Goal: Task Accomplishment & Management: Complete application form

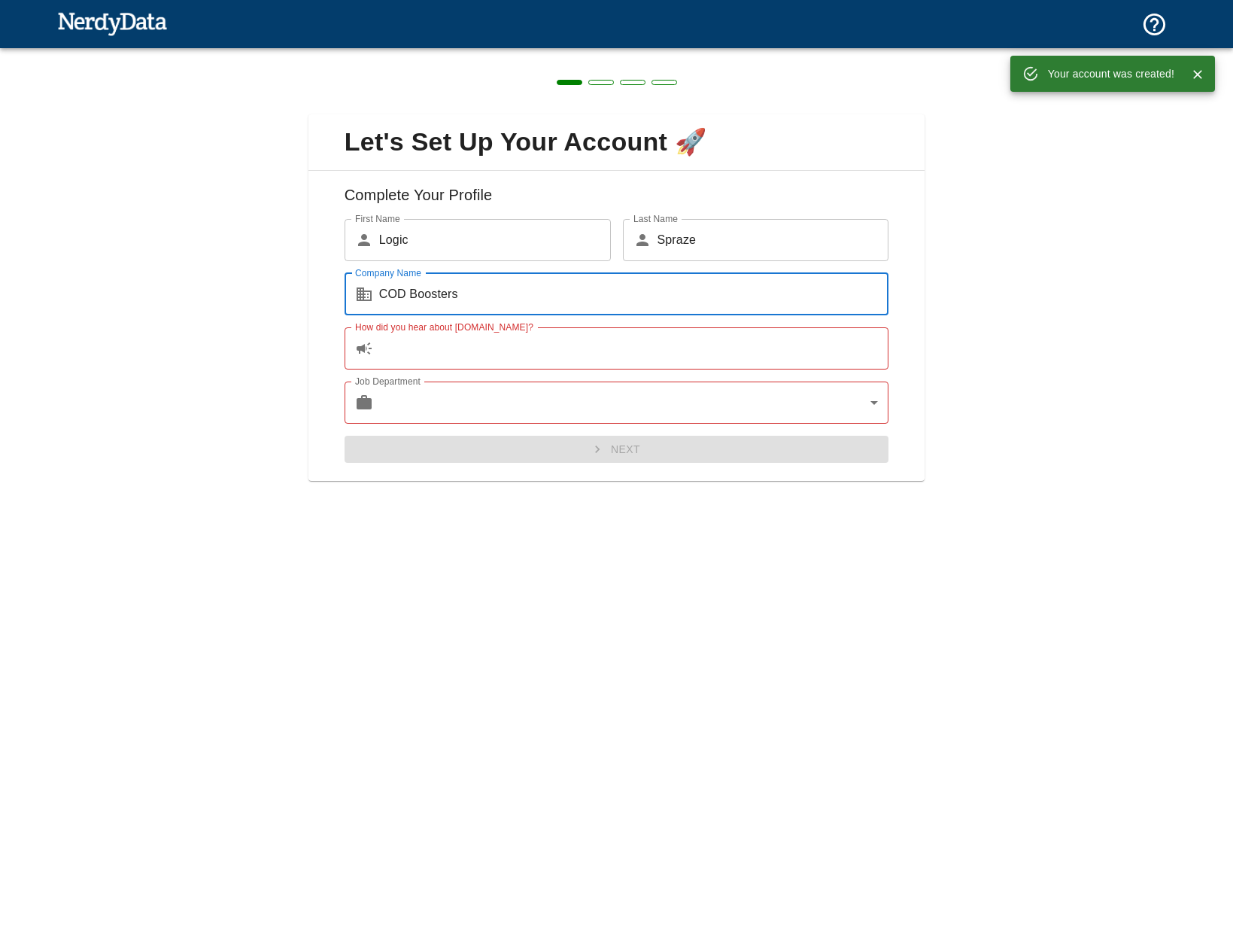
click at [466, 350] on input "How did you hear about [DOMAIN_NAME]?" at bounding box center [634, 348] width 510 height 42
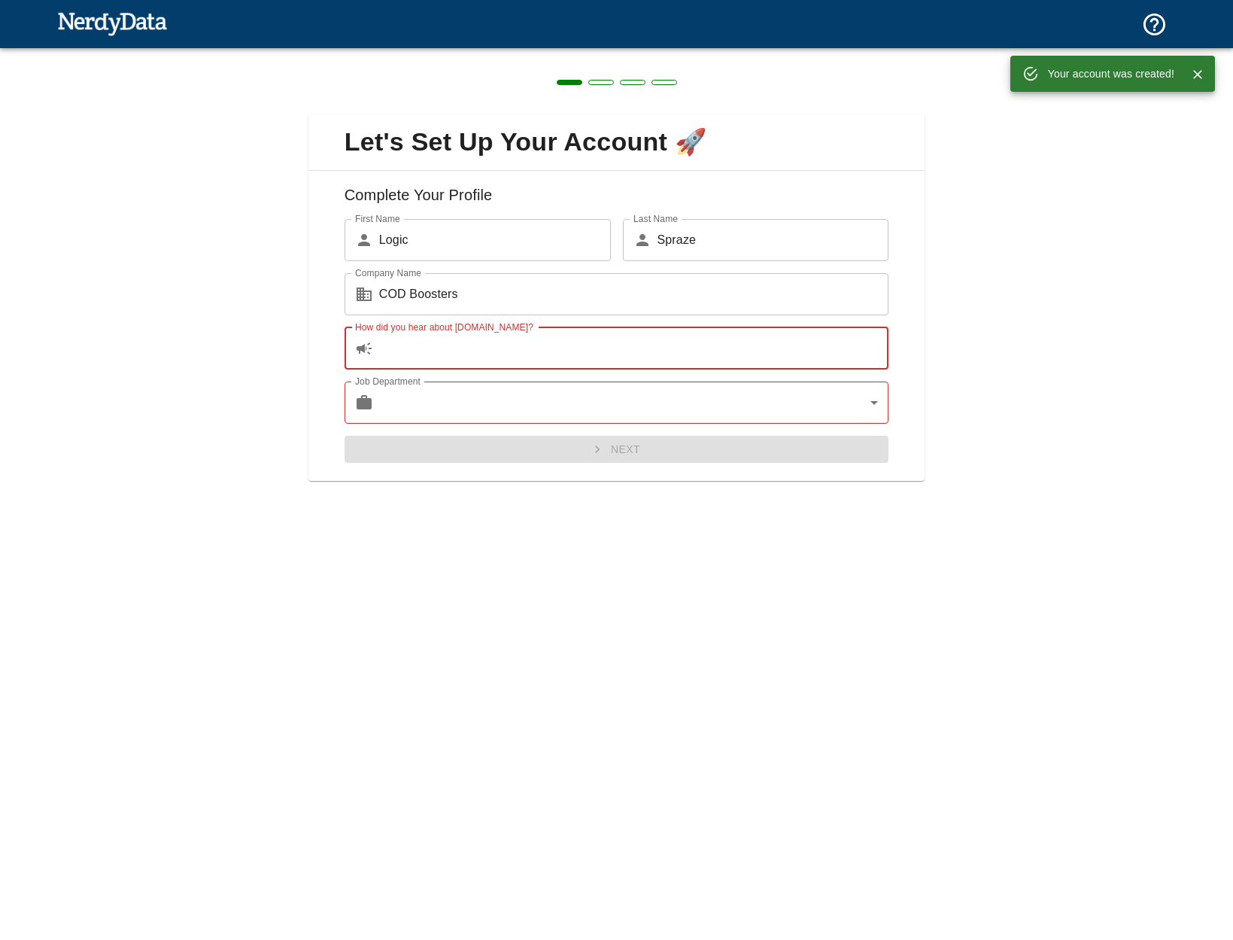
click at [522, 350] on input "How did you hear about [DOMAIN_NAME]?" at bounding box center [634, 348] width 510 height 42
drag, startPoint x: 521, startPoint y: 351, endPoint x: 489, endPoint y: 354, distance: 31.7
click at [489, 353] on input "How did you hear about [DOMAIN_NAME]?" at bounding box center [634, 348] width 510 height 42
drag, startPoint x: 487, startPoint y: 353, endPoint x: 440, endPoint y: 351, distance: 46.7
click at [440, 351] on input "How did you hear about [DOMAIN_NAME]?" at bounding box center [634, 348] width 510 height 42
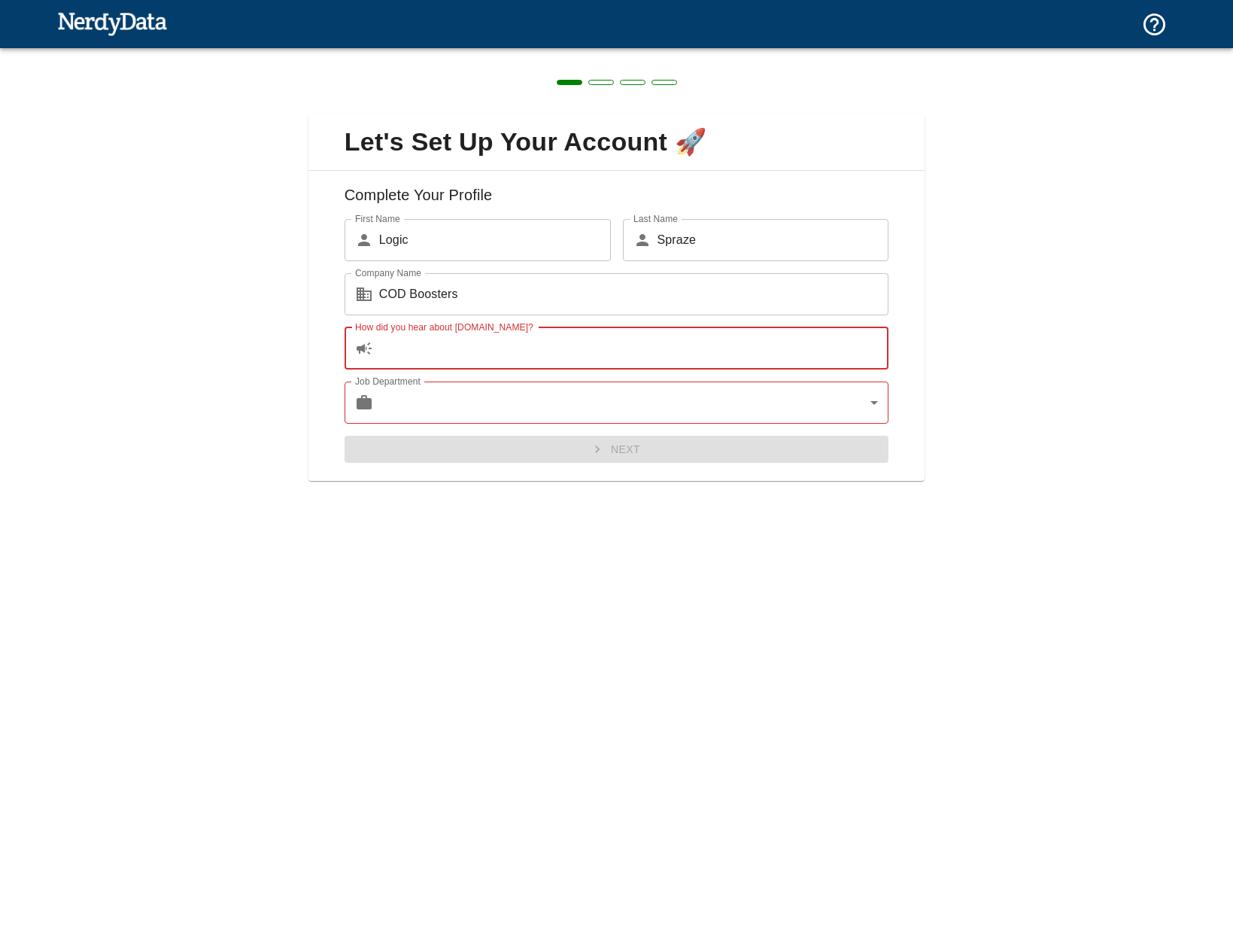
click at [442, 344] on input "How did you hear about [DOMAIN_NAME]?" at bounding box center [634, 348] width 510 height 42
type input "google"
click at [428, 53] on body "Technologies Domains Pricing Products Create a Report Create a list of websites…" at bounding box center [616, 26] width 1233 height 53
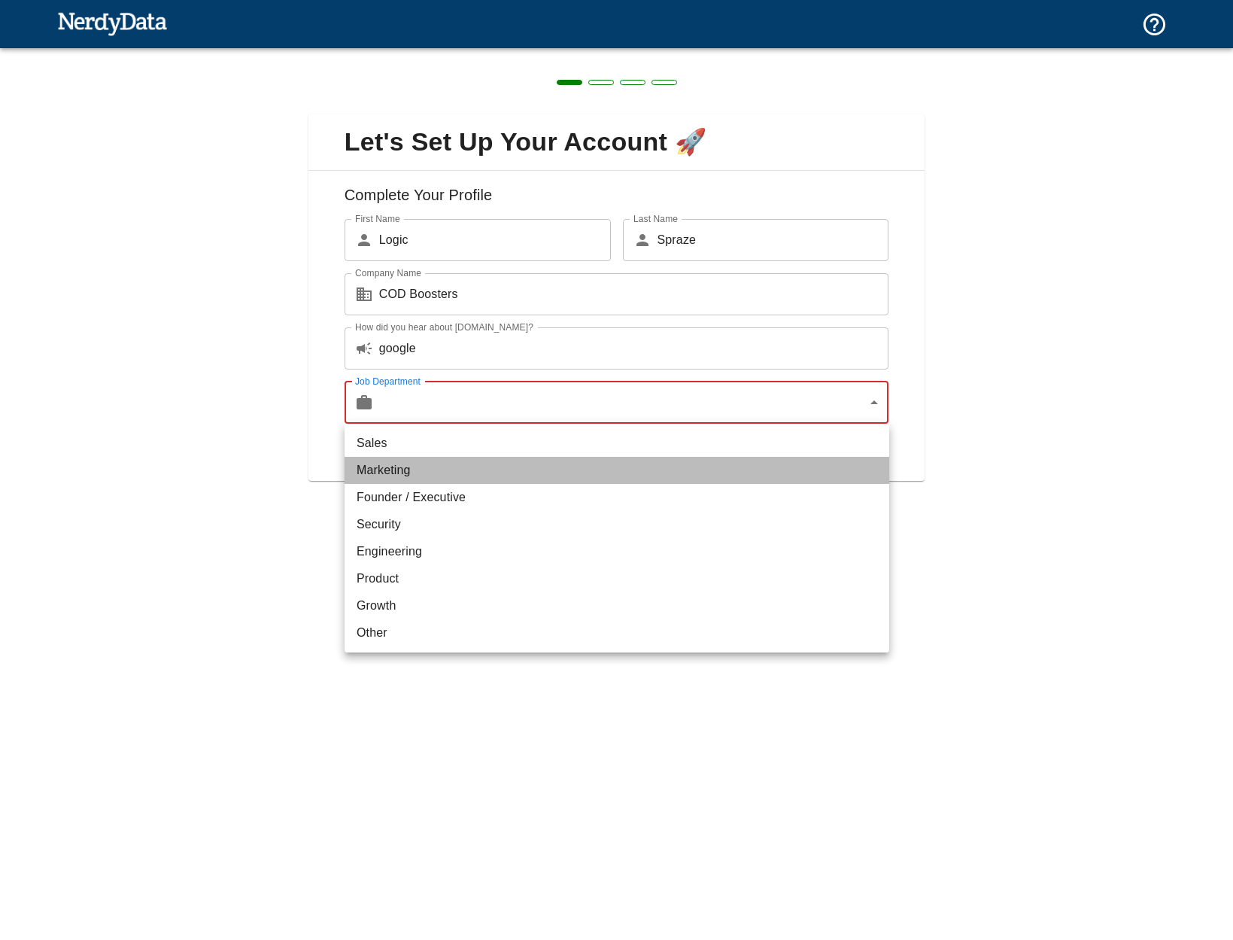
click at [391, 471] on li "Marketing" at bounding box center [617, 470] width 545 height 27
type input "marketing"
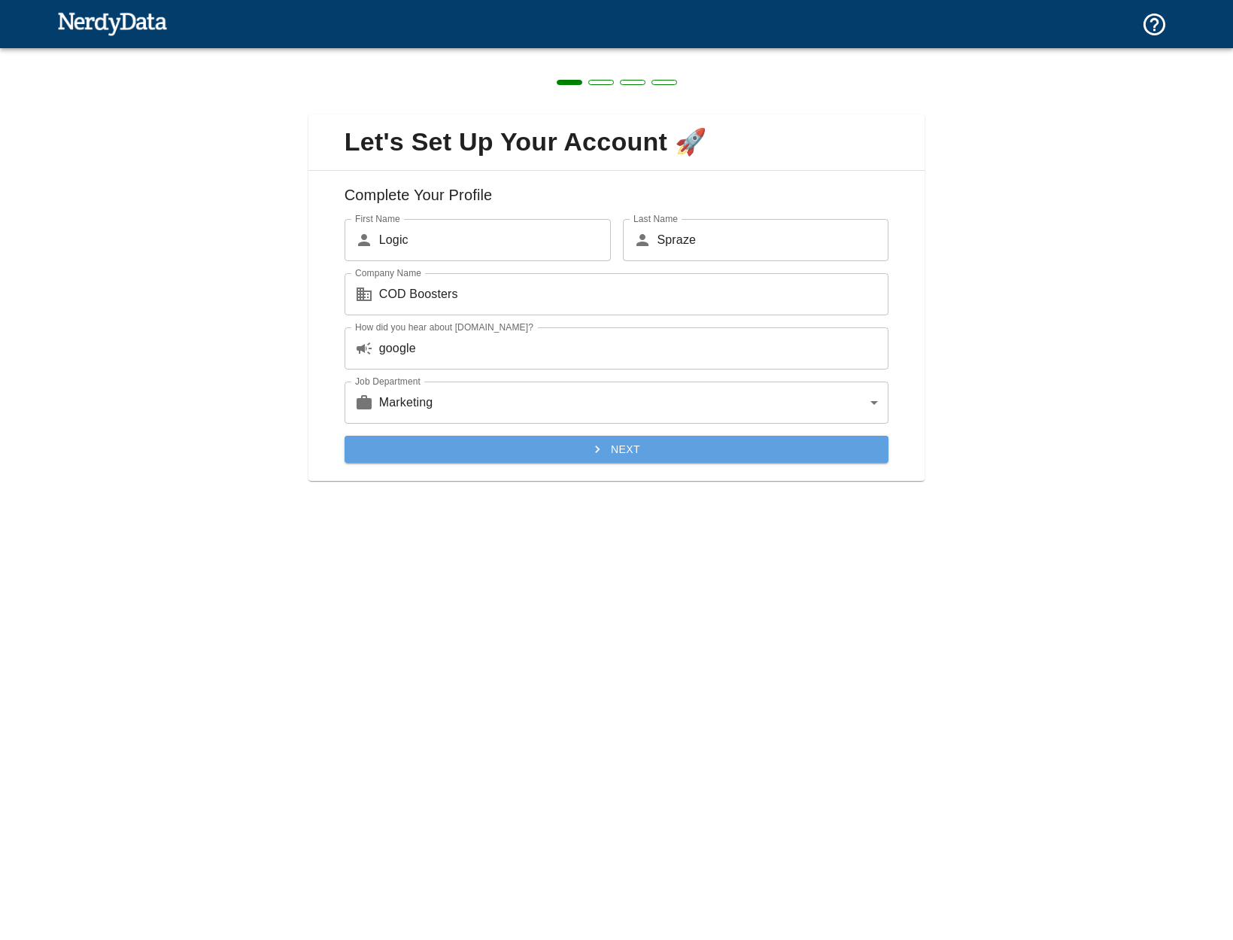
click at [474, 458] on button "Next" at bounding box center [617, 450] width 545 height 28
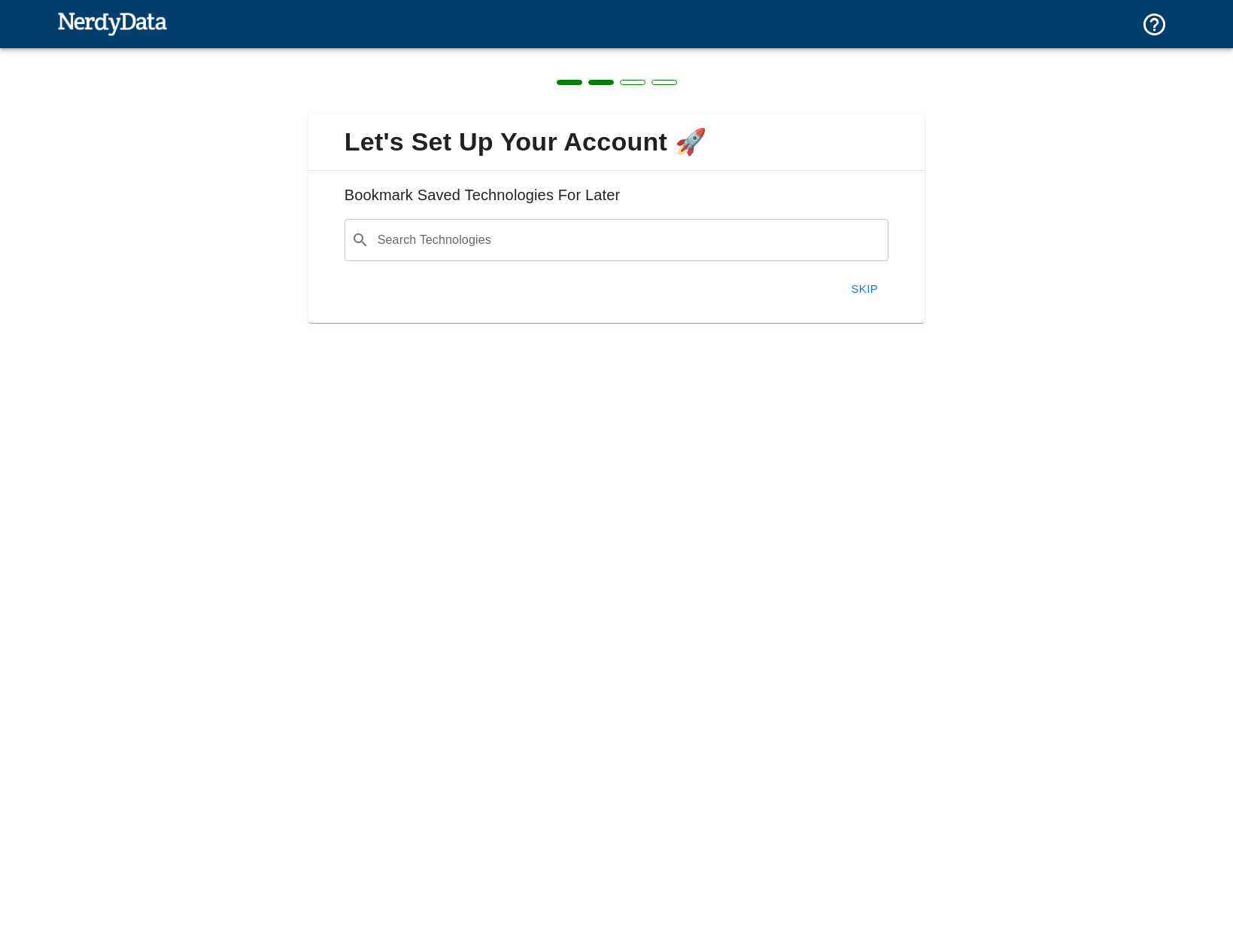
click at [855, 288] on button "Skip" at bounding box center [864, 289] width 48 height 32
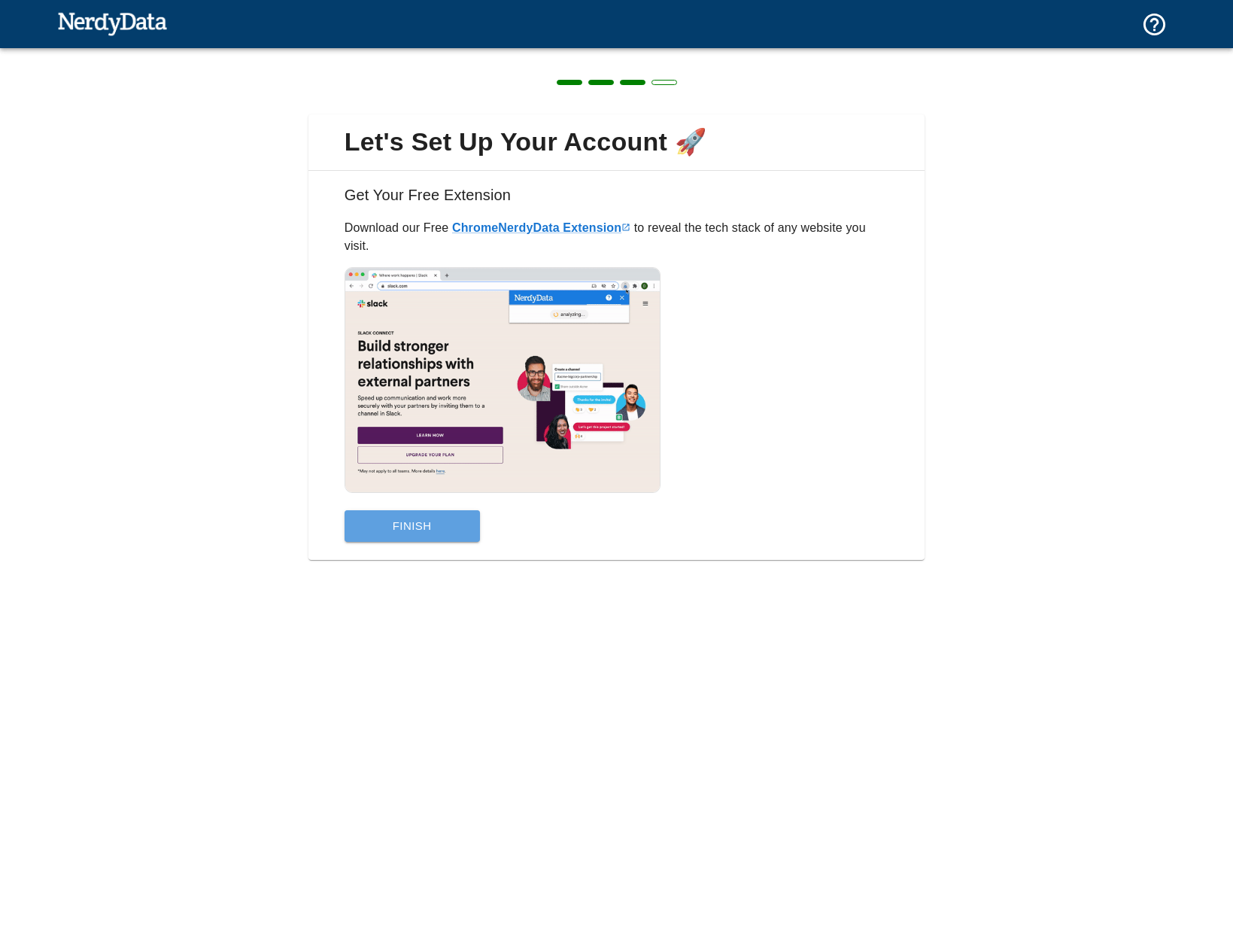
click at [424, 521] on button "Finish" at bounding box center [412, 526] width 135 height 32
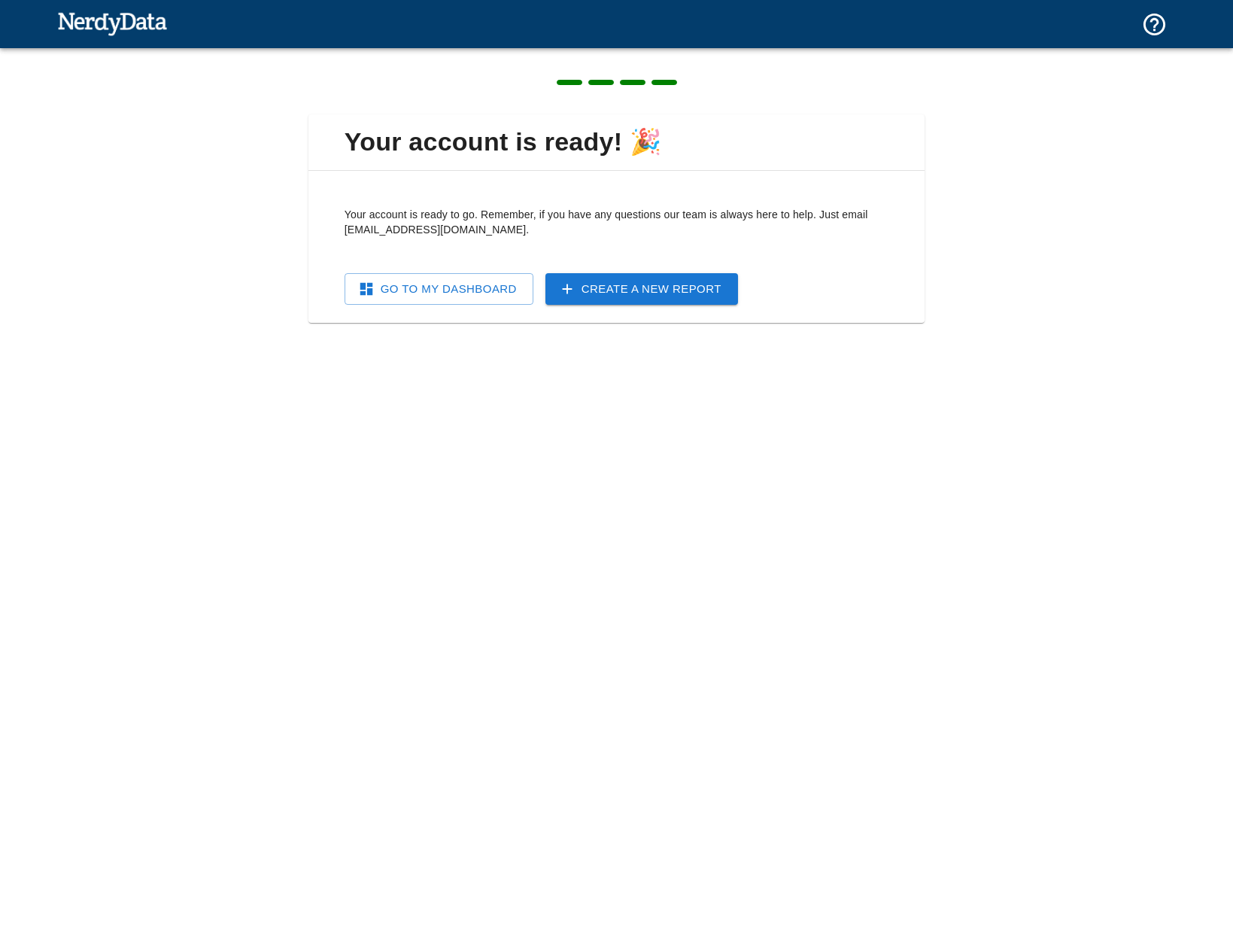
click at [393, 274] on link "Go To My Dashboard" at bounding box center [439, 289] width 189 height 32
